Goal: Communication & Community: Answer question/provide support

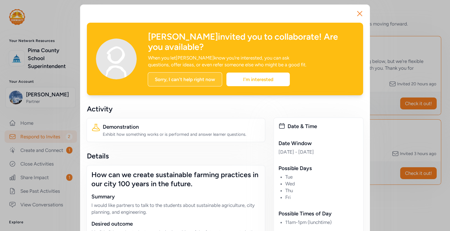
click at [187, 80] on div "Sorry, I can't help right now" at bounding box center [185, 79] width 74 height 14
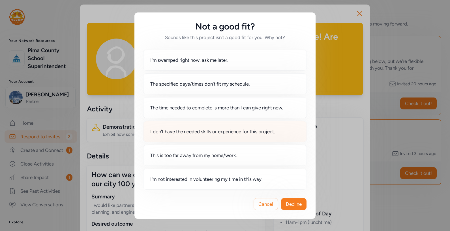
click at [181, 130] on span "I don't have the needed skills or experience for this project." at bounding box center [212, 131] width 125 height 7
click at [290, 205] on span "Decline" at bounding box center [294, 203] width 16 height 7
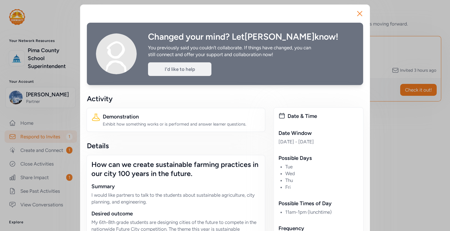
click at [175, 69] on div "I'd like to help" at bounding box center [179, 69] width 63 height 14
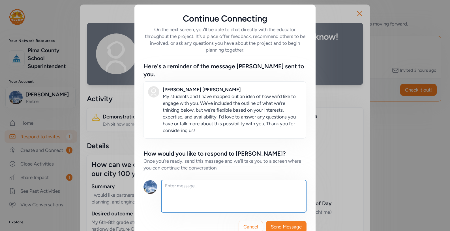
click at [183, 181] on textarea at bounding box center [233, 196] width 145 height 32
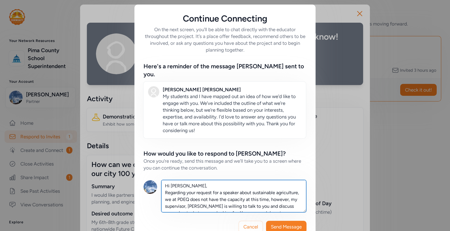
click at [220, 191] on textarea "Hi Jenifer, Regarding your request for a speaker about sustainable agriculture,…" at bounding box center [233, 196] width 145 height 32
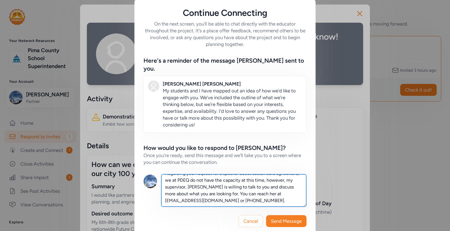
scroll to position [7, 0]
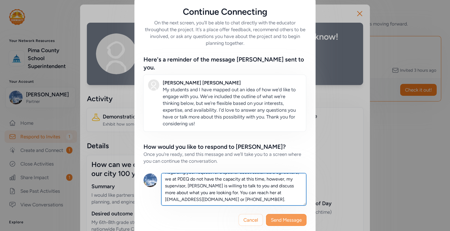
type textarea "Hi Jenifer, Regarding your request for a speaker about sustainable agriculture,…"
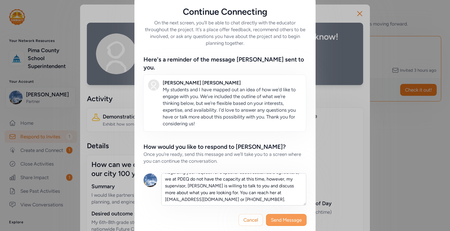
click at [271, 216] on span "Send Message" at bounding box center [286, 219] width 31 height 7
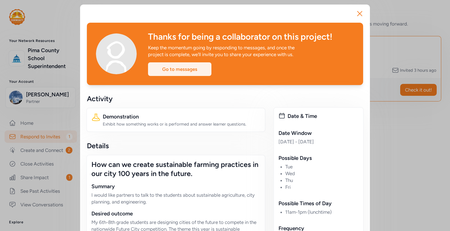
click at [197, 68] on div "Go to messages" at bounding box center [179, 69] width 63 height 14
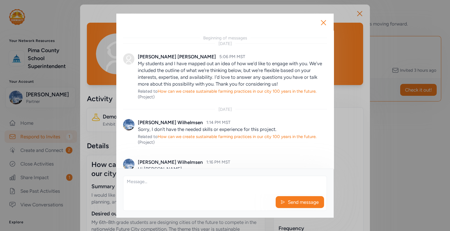
scroll to position [59, 0]
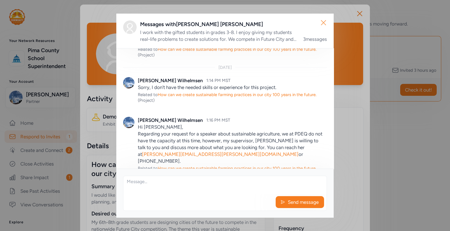
click at [323, 23] on icon "button" at bounding box center [323, 22] width 5 height 5
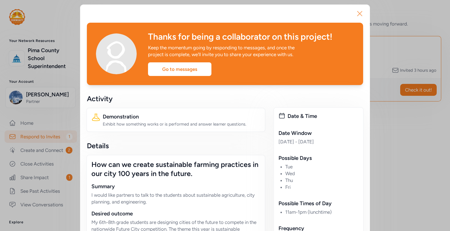
click at [358, 14] on icon "button" at bounding box center [359, 13] width 9 height 9
